Goal: Find specific page/section: Find specific page/section

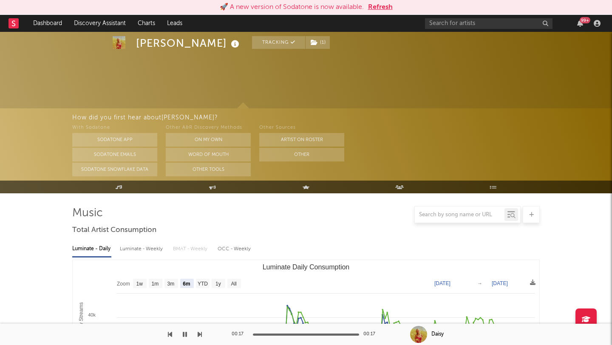
select select "6m"
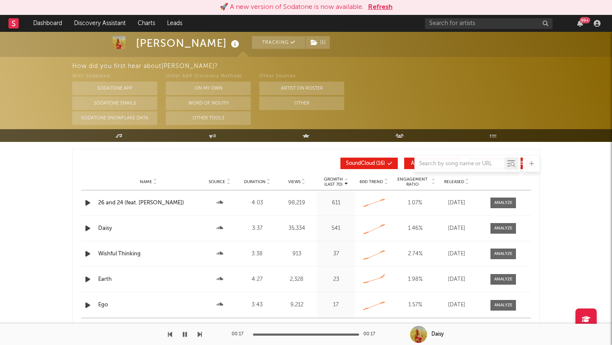
scroll to position [989, 0]
click at [380, 9] on button "Refresh" at bounding box center [380, 7] width 25 height 10
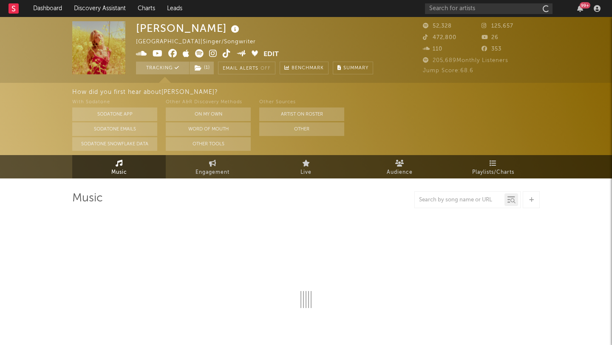
select select "6m"
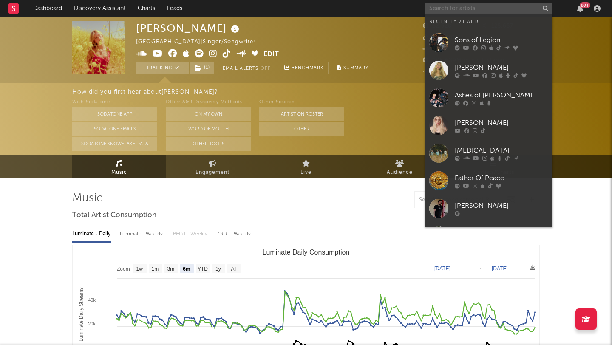
click at [436, 6] on input "text" at bounding box center [489, 8] width 128 height 11
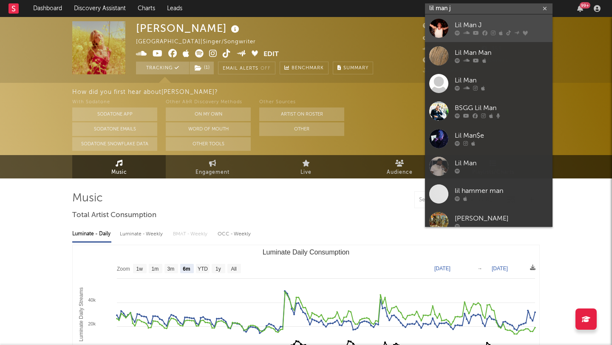
type input "lil man j"
click at [467, 24] on div "Lil Man J" at bounding box center [502, 25] width 94 height 10
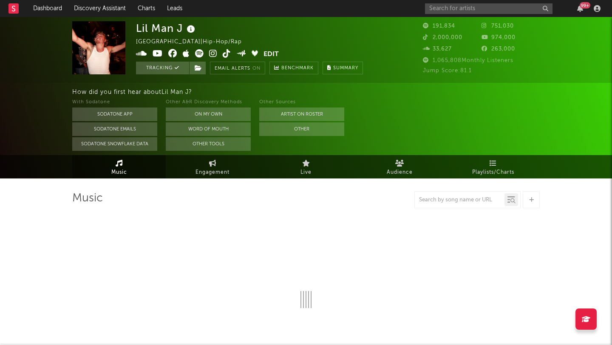
select select "6m"
